Goal: Task Accomplishment & Management: Complete application form

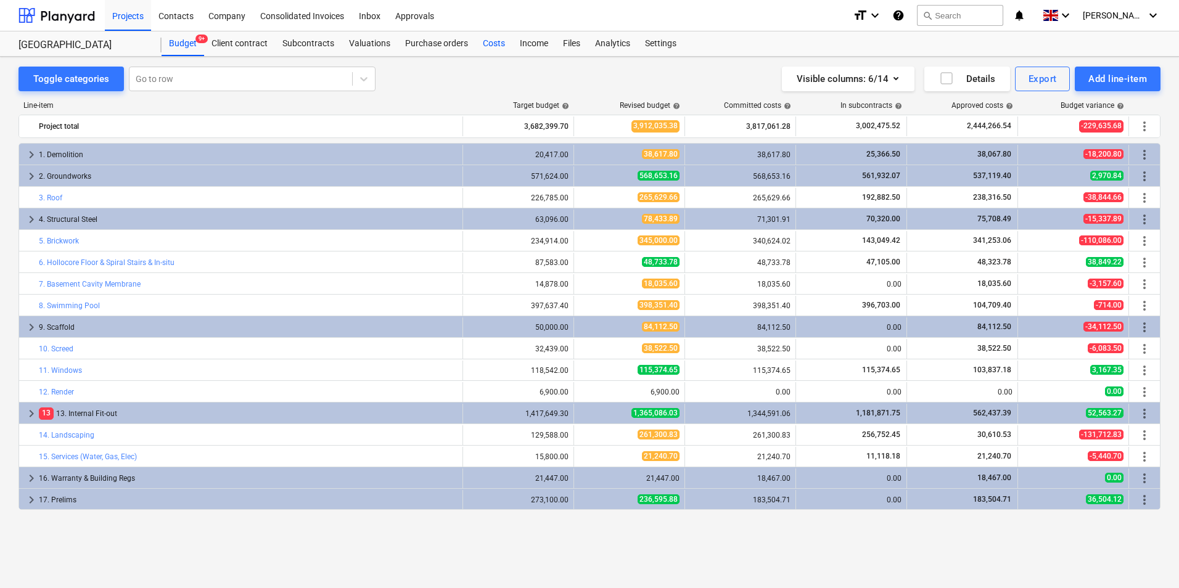
click at [492, 43] on div "Costs" at bounding box center [493, 43] width 37 height 25
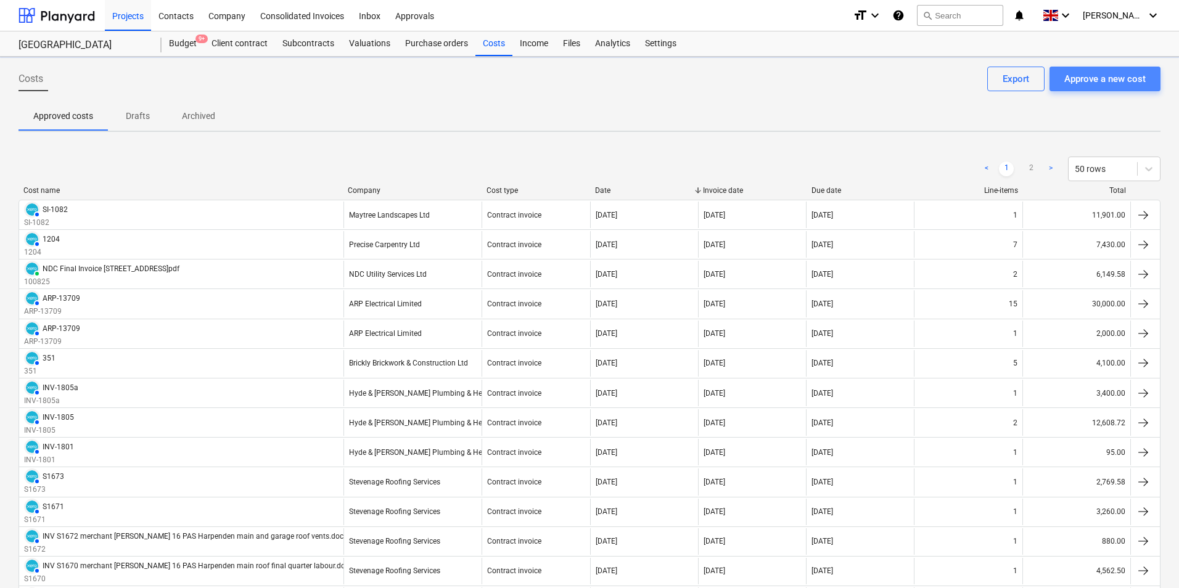
click at [1090, 77] on div "Approve a new cost" at bounding box center [1104, 79] width 81 height 16
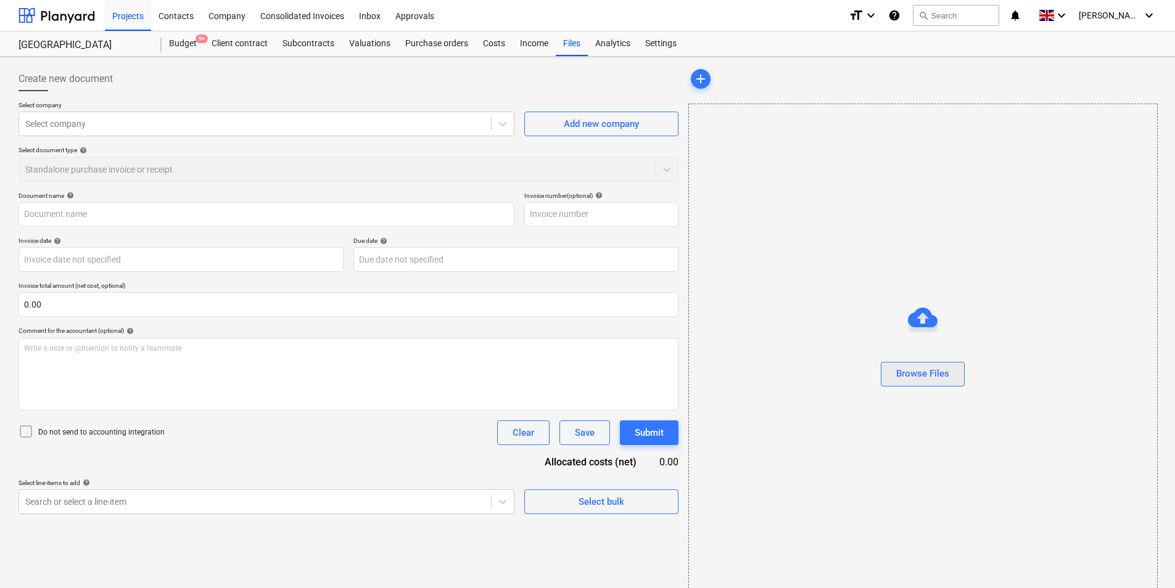
click at [929, 376] on div "Browse Files" at bounding box center [922, 374] width 53 height 16
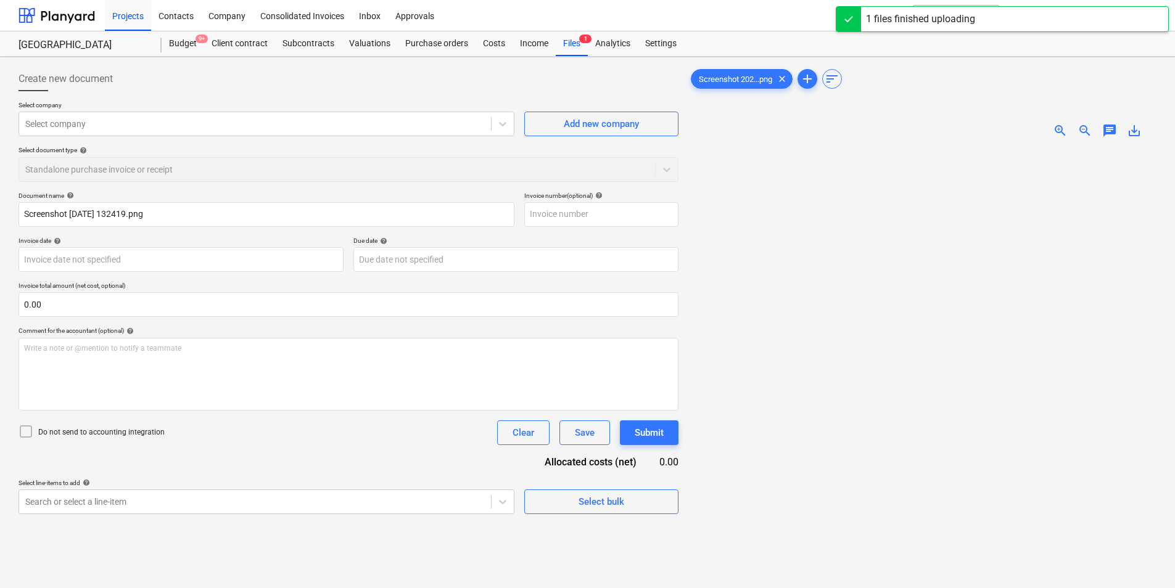
type input "Screenshot [DATE] 132419.png"
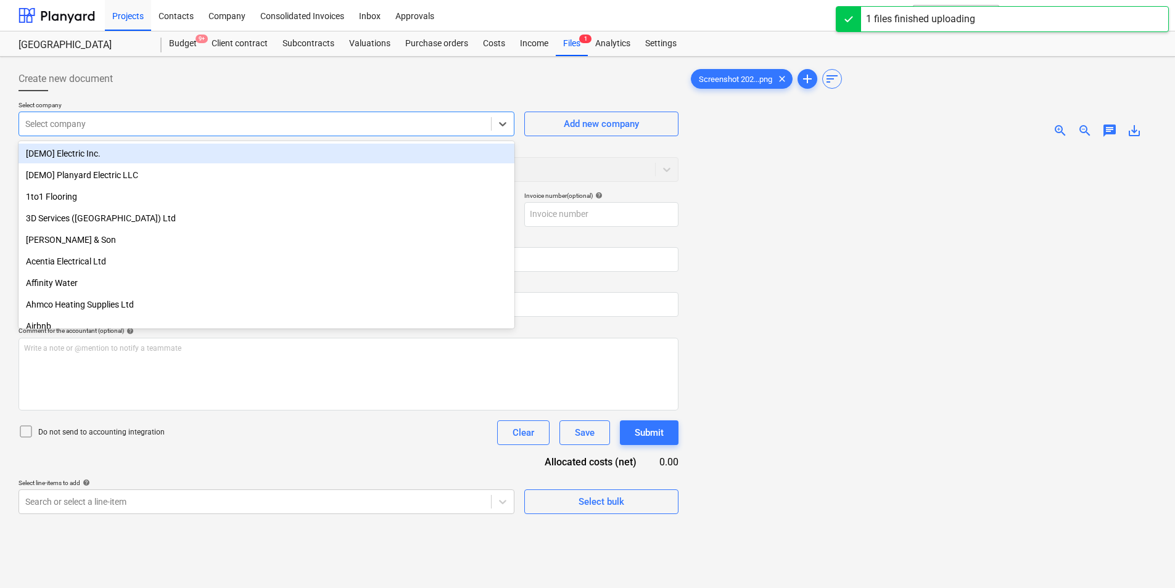
click at [228, 116] on div "Select company" at bounding box center [255, 123] width 472 height 17
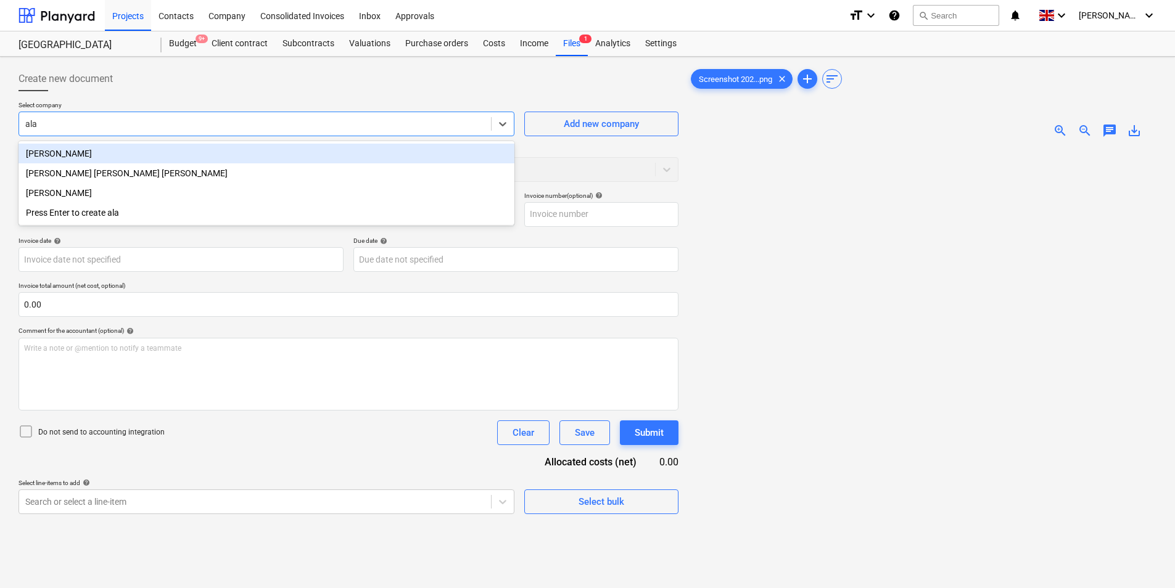
type input "[PERSON_NAME]"
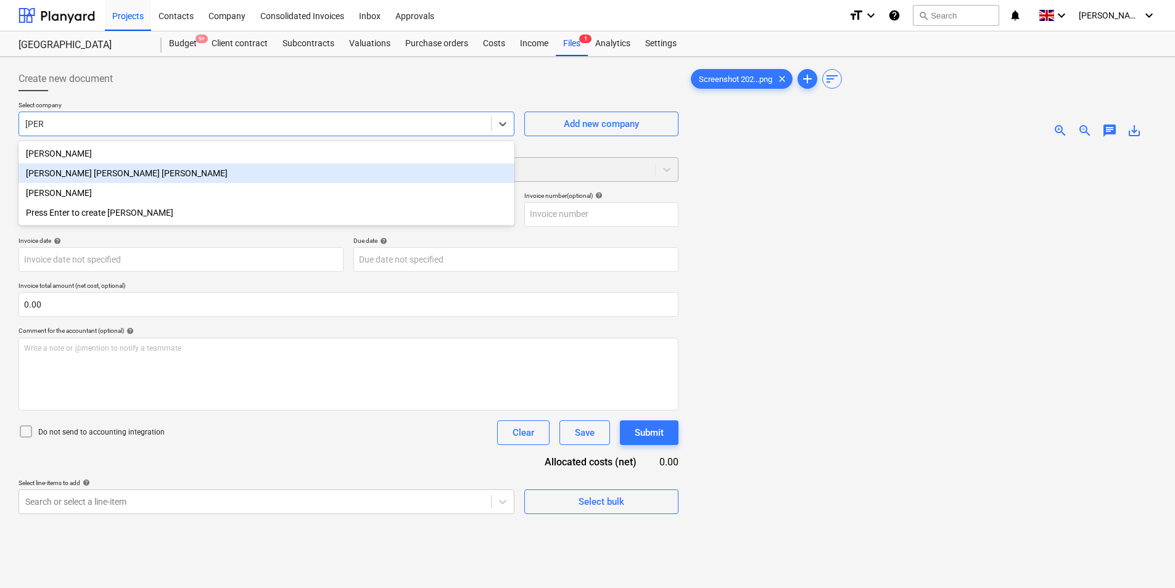
click at [162, 176] on div "[PERSON_NAME] [PERSON_NAME] [PERSON_NAME]" at bounding box center [266, 173] width 496 height 20
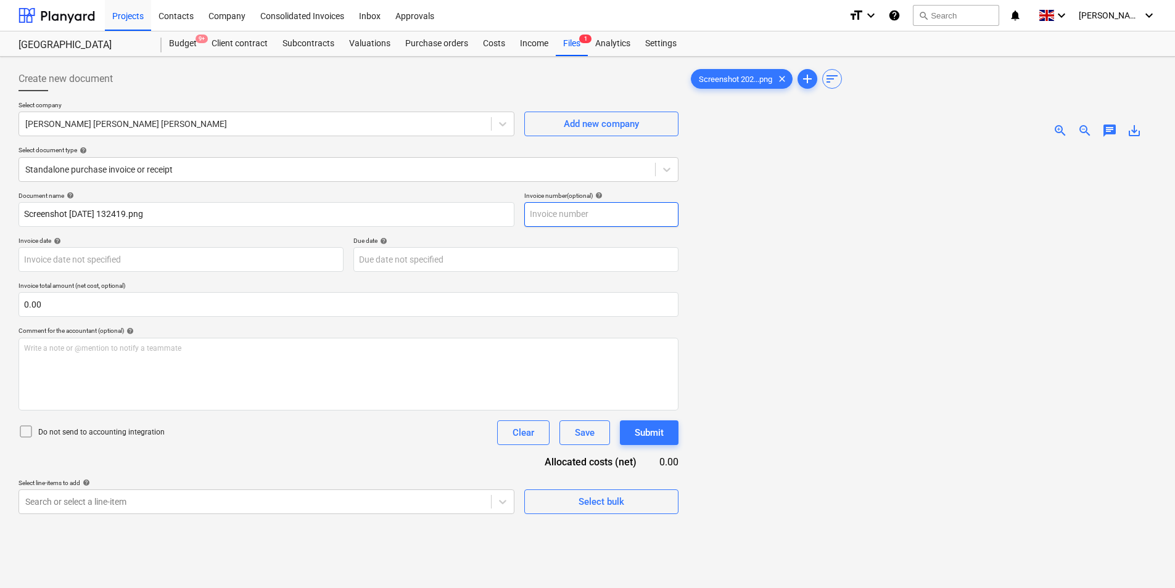
click at [559, 218] on input "text" at bounding box center [601, 214] width 154 height 25
type input "W"
type input "[DATE]"
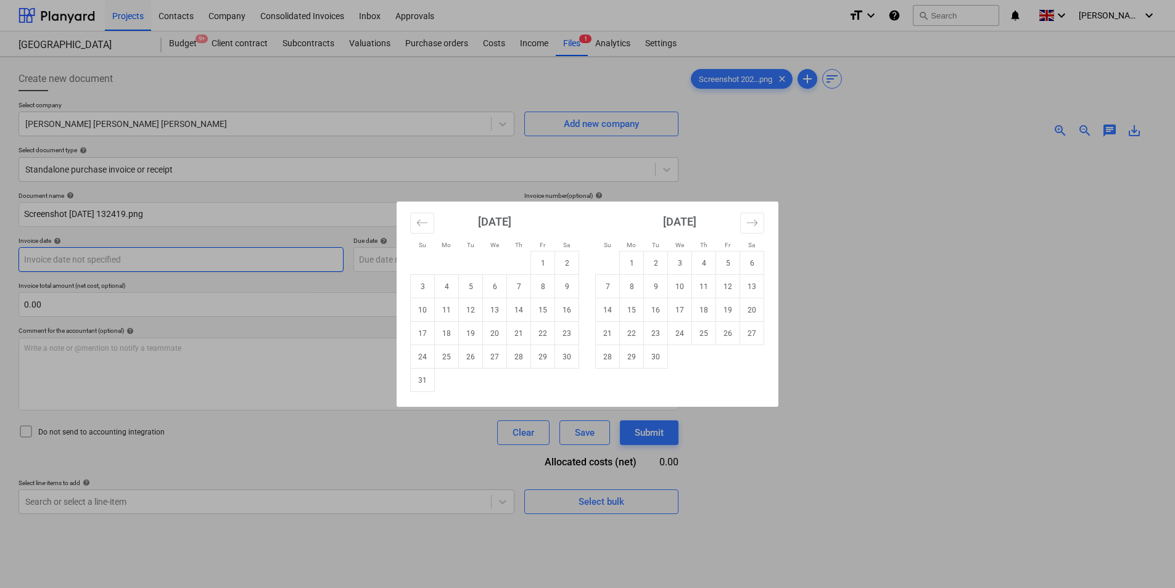
click at [161, 260] on body "Projects Contacts Company Consolidated Invoices Inbox Approvals format_size key…" at bounding box center [587, 294] width 1175 height 588
click at [300, 286] on div "Su Mo Tu We Th Fr Sa Su Mo Tu We Th Fr Sa [DATE] 1 2 3 4 5 6 7 8 9 10 11 12 13 …" at bounding box center [587, 294] width 1175 height 588
click at [213, 261] on body "Projects Contacts Company Consolidated Invoices Inbox Approvals format_size key…" at bounding box center [587, 294] width 1175 height 588
click at [431, 335] on td "17" at bounding box center [423, 333] width 24 height 23
type input "[DATE]"
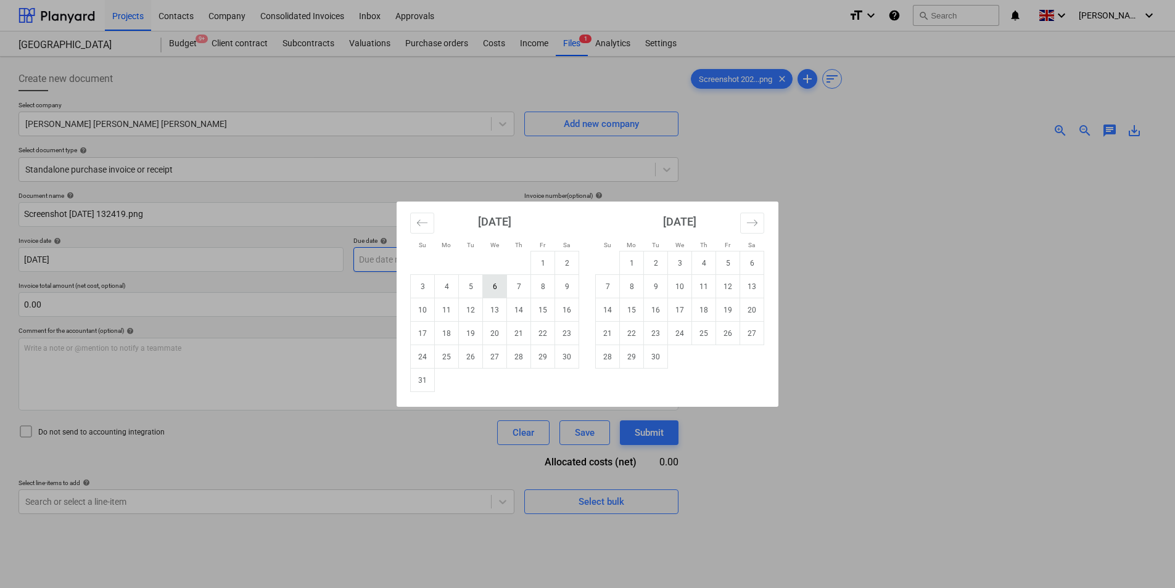
drag, startPoint x: 418, startPoint y: 256, endPoint x: 487, endPoint y: 284, distance: 74.7
click at [418, 256] on body "Projects Contacts Company Consolidated Invoices Inbox Approvals format_size key…" at bounding box center [587, 294] width 1175 height 588
click at [548, 336] on td "22" at bounding box center [543, 333] width 24 height 23
type input "[DATE]"
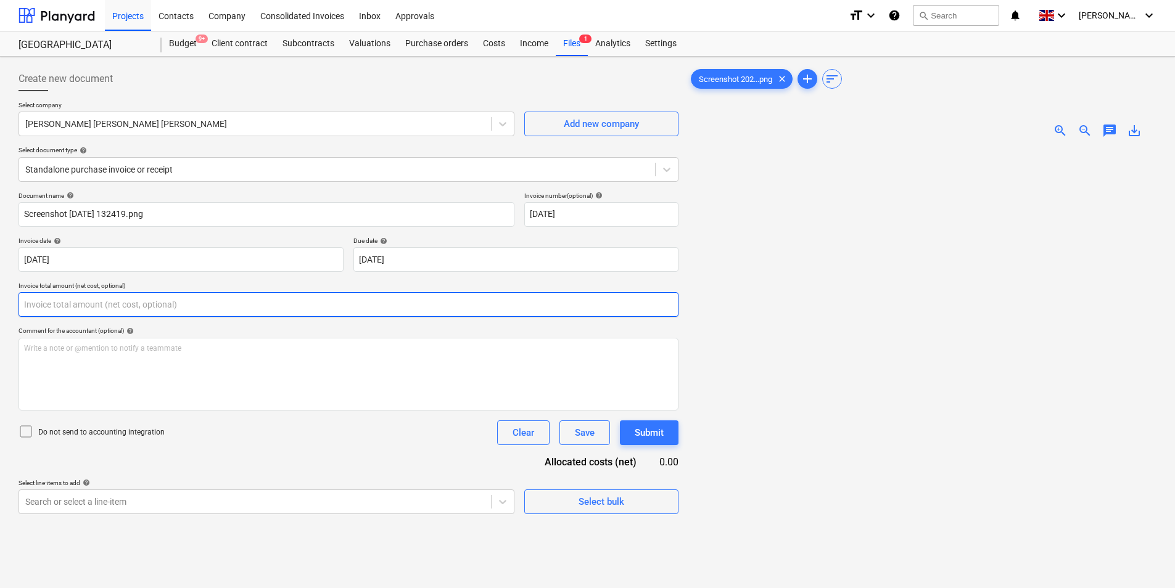
click at [218, 306] on input "text" at bounding box center [348, 304] width 660 height 25
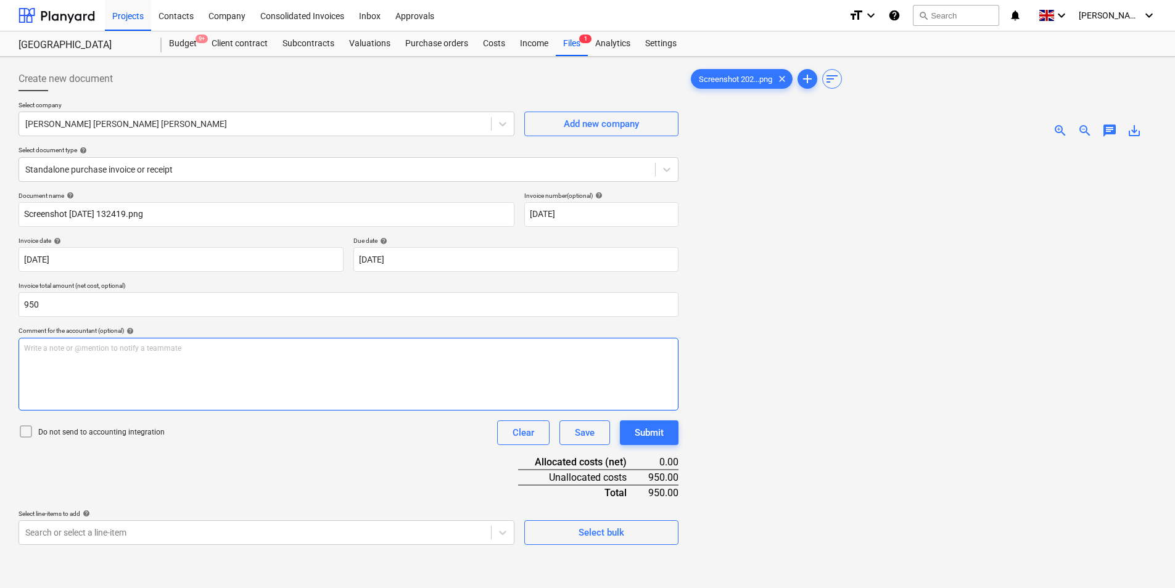
type input "950.00"
click at [171, 379] on div "Write a note or @mention to notify a teammate [PERSON_NAME]" at bounding box center [348, 374] width 660 height 73
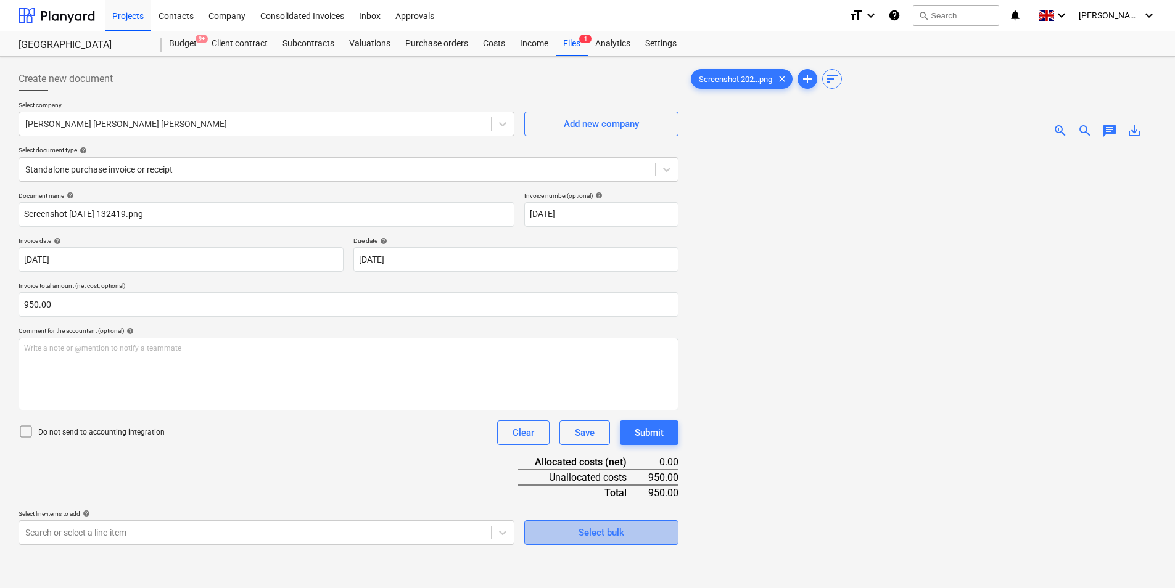
click at [590, 533] on div "Select bulk" at bounding box center [601, 533] width 46 height 16
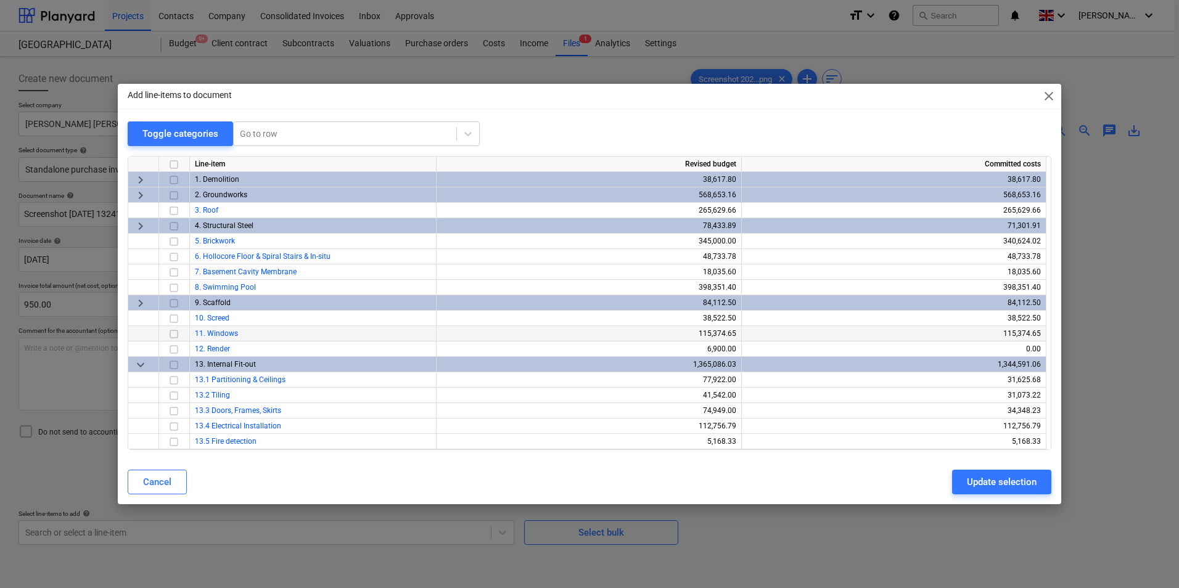
scroll to position [293, 0]
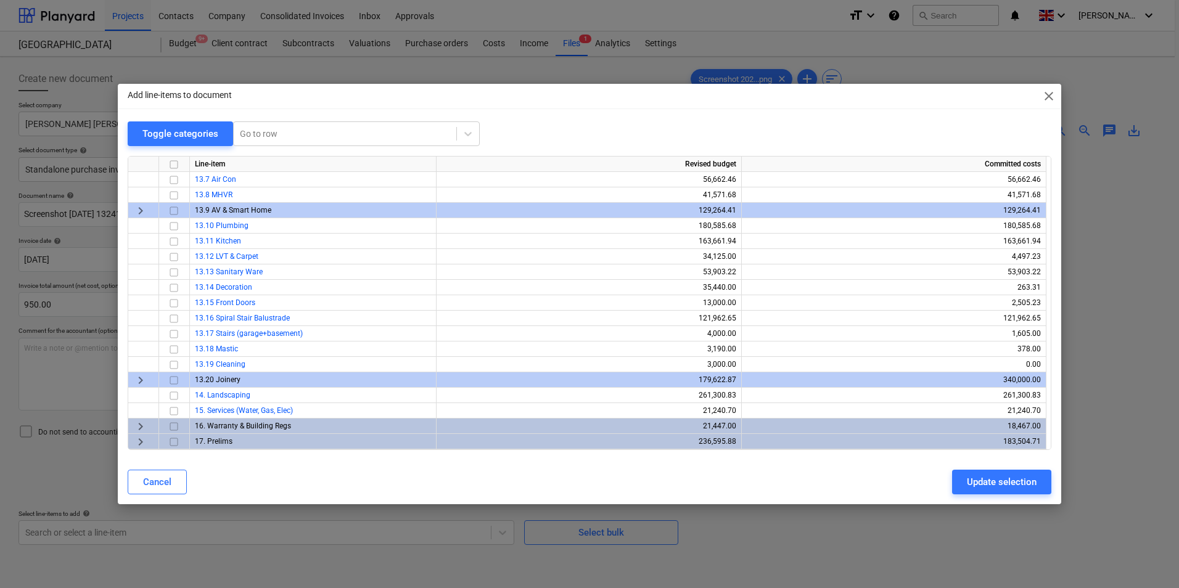
click at [143, 440] on span "keyboard_arrow_right" at bounding box center [140, 442] width 15 height 15
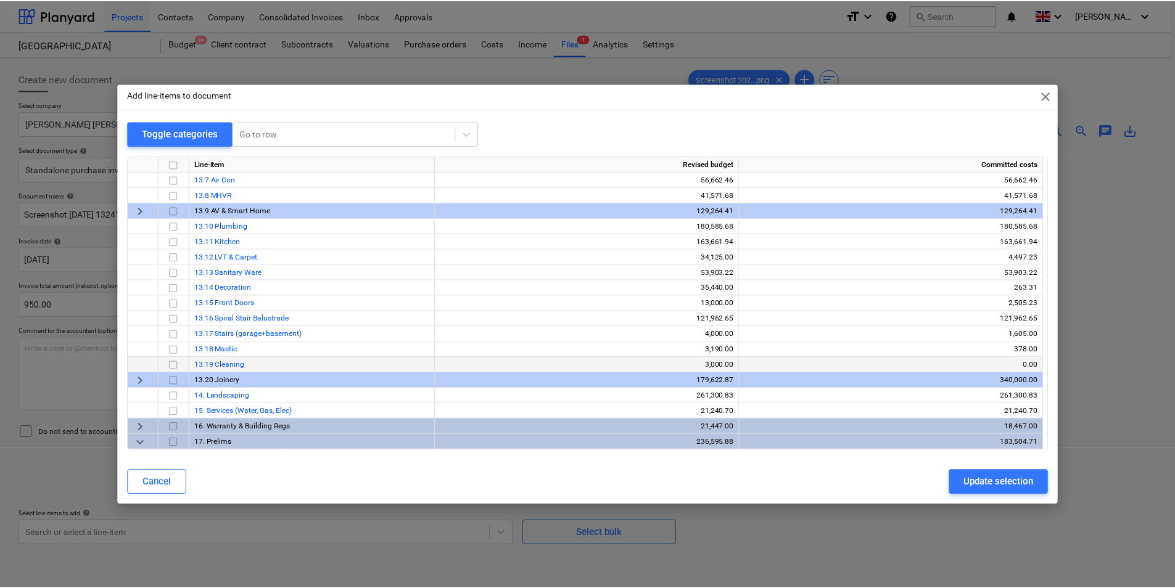
scroll to position [401, 0]
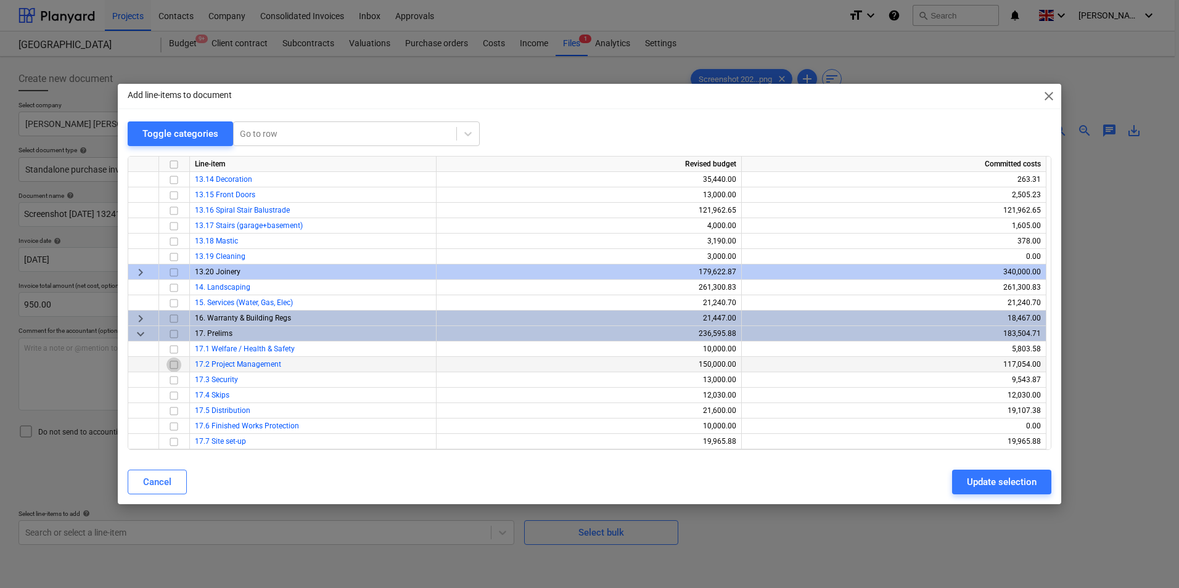
click at [175, 367] on input "checkbox" at bounding box center [173, 365] width 15 height 15
drag, startPoint x: 994, startPoint y: 479, endPoint x: 982, endPoint y: 472, distance: 14.4
click at [992, 475] on div "Update selection" at bounding box center [1002, 482] width 70 height 16
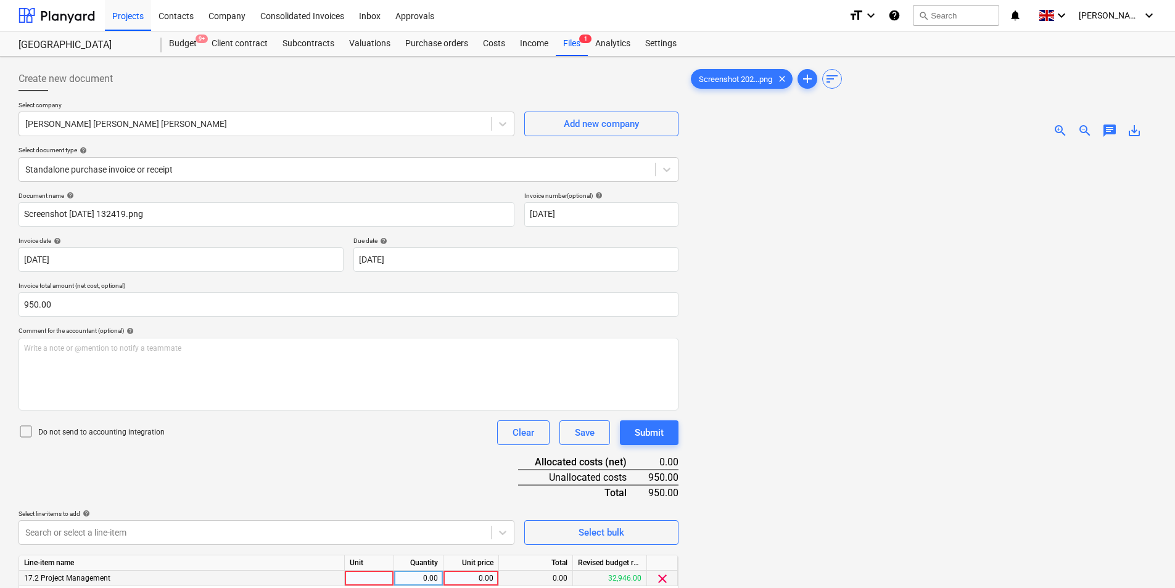
click at [370, 584] on div at bounding box center [369, 578] width 49 height 15
type input "ea"
type input "190"
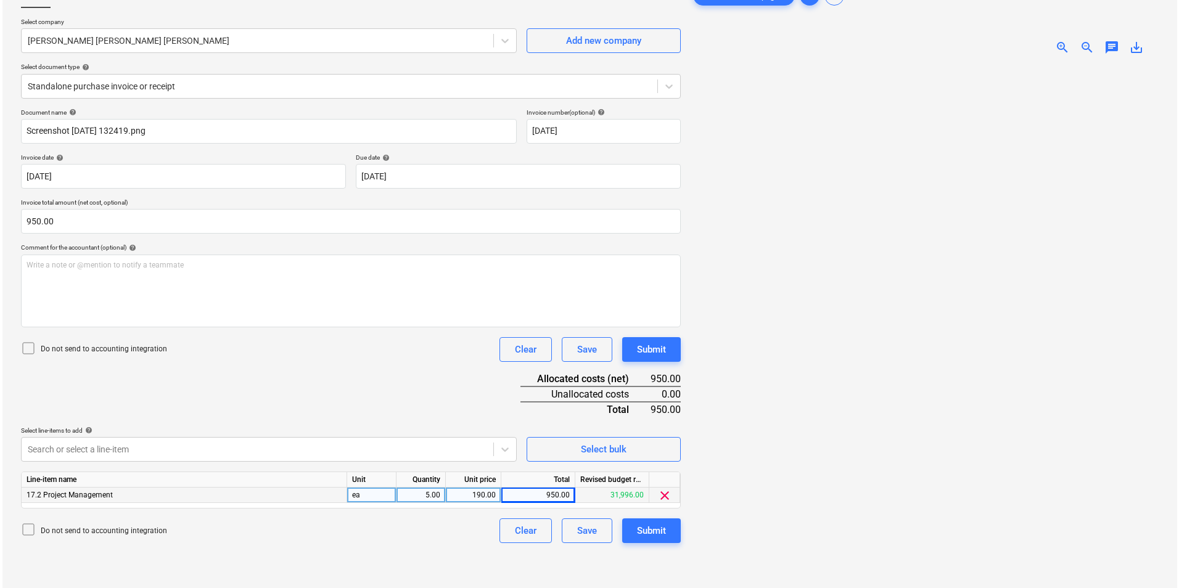
scroll to position [123, 0]
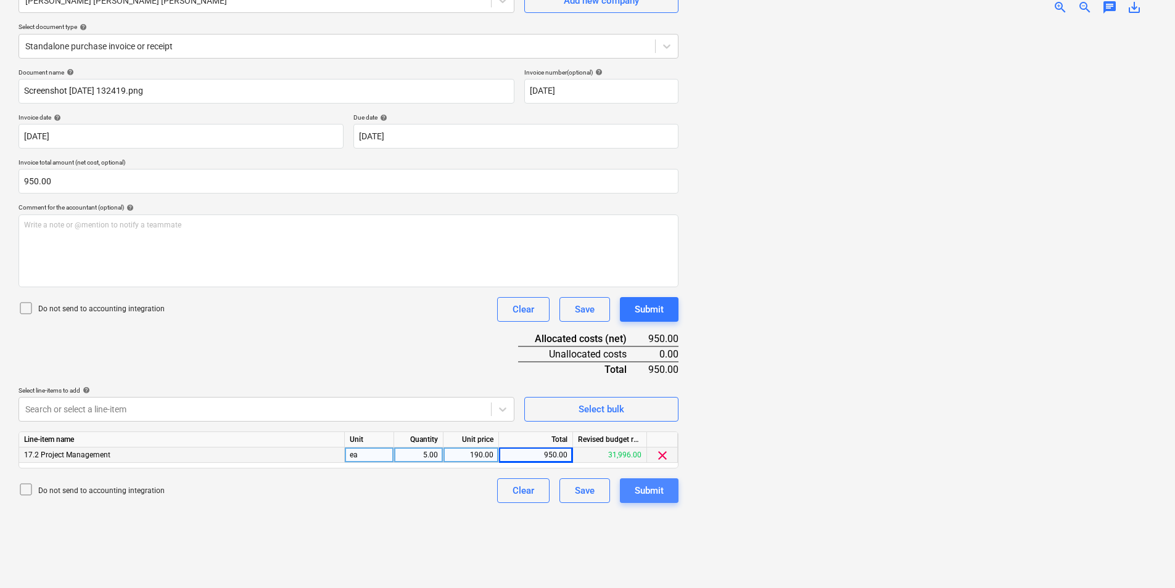
click at [649, 499] on div "Submit" at bounding box center [649, 491] width 29 height 16
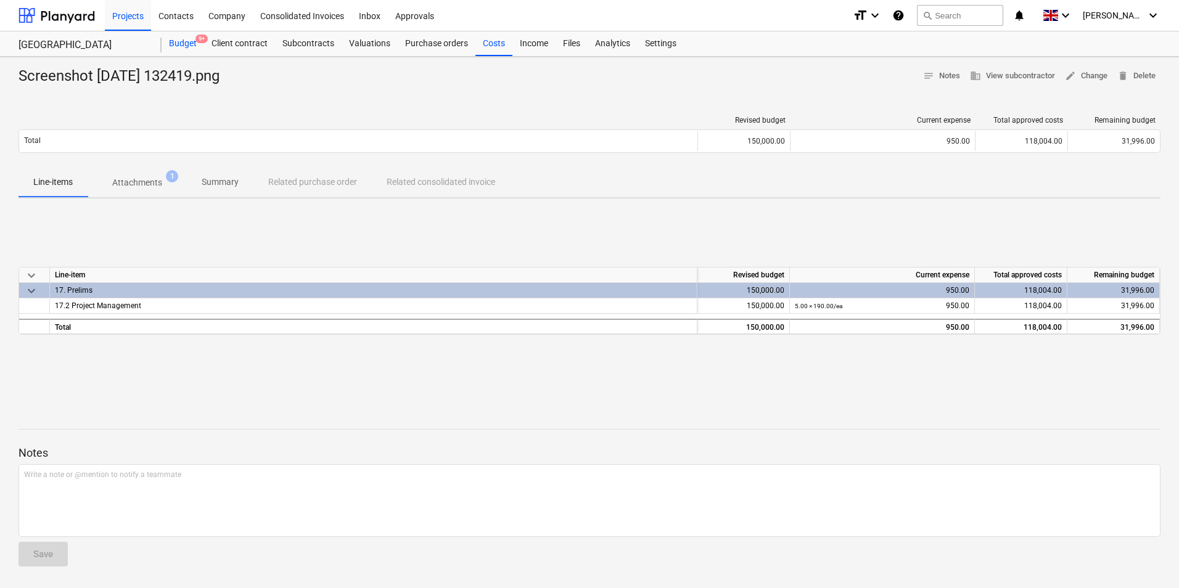
drag, startPoint x: 160, startPoint y: 49, endPoint x: 184, endPoint y: 43, distance: 24.1
click at [168, 47] on div "[GEOGRAPHIC_DATA] Budget 9+ Client contract Subcontracts Valuations Purchase or…" at bounding box center [589, 43] width 1179 height 25
click at [184, 41] on div "Budget 9+" at bounding box center [183, 43] width 43 height 25
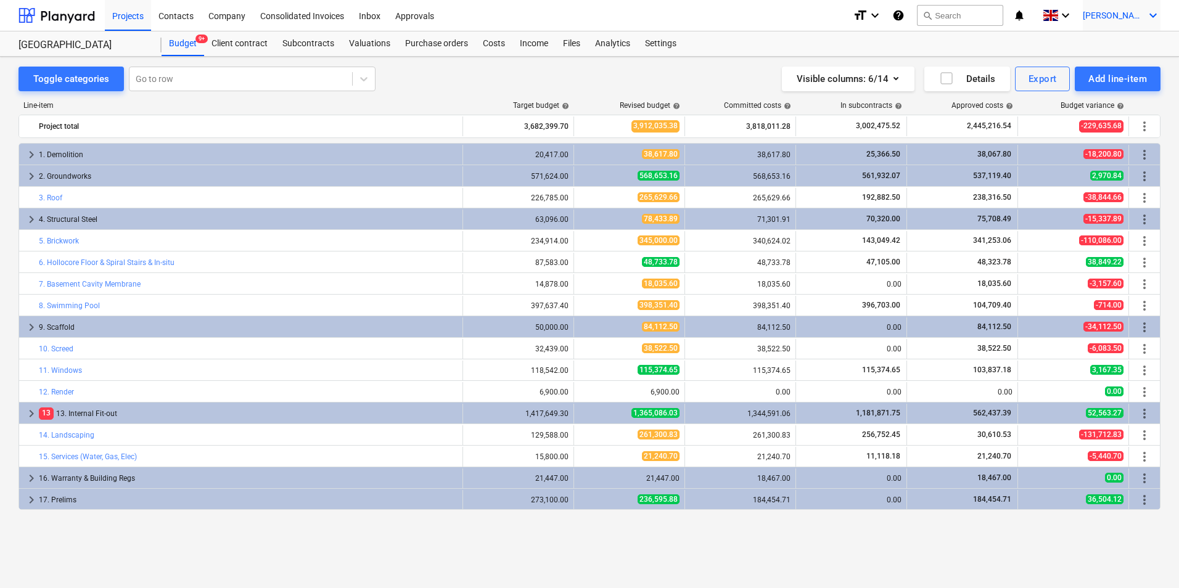
click at [1153, 20] on icon "keyboard_arrow_down" at bounding box center [1153, 15] width 15 height 15
click at [1130, 65] on div "Log out" at bounding box center [1124, 68] width 74 height 20
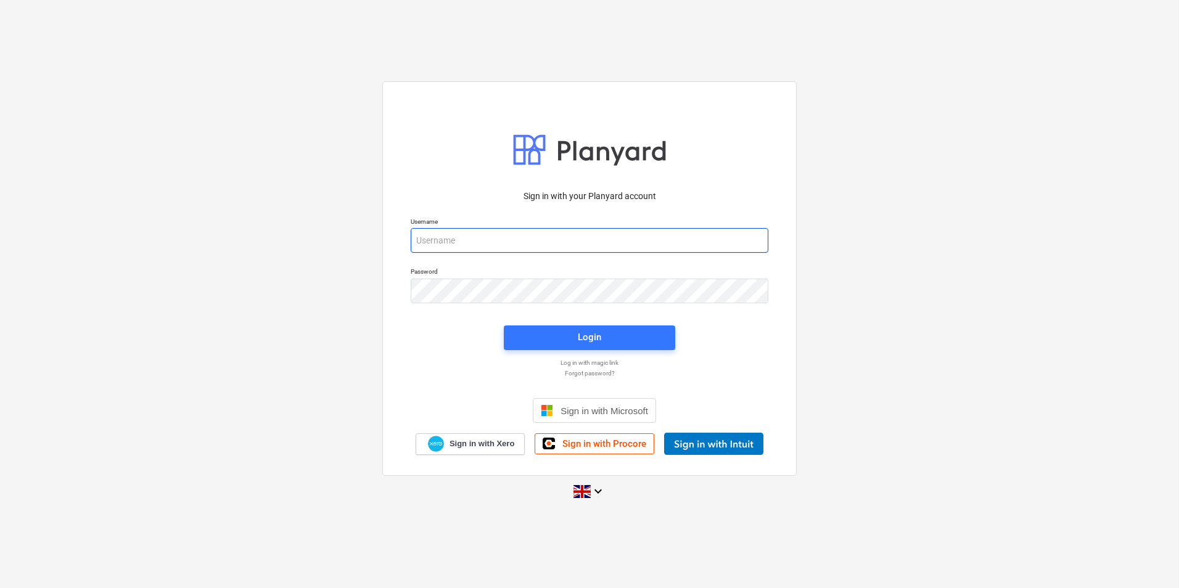
type input "[PERSON_NAME][EMAIL_ADDRESS][DOMAIN_NAME]"
